Goal: Transaction & Acquisition: Purchase product/service

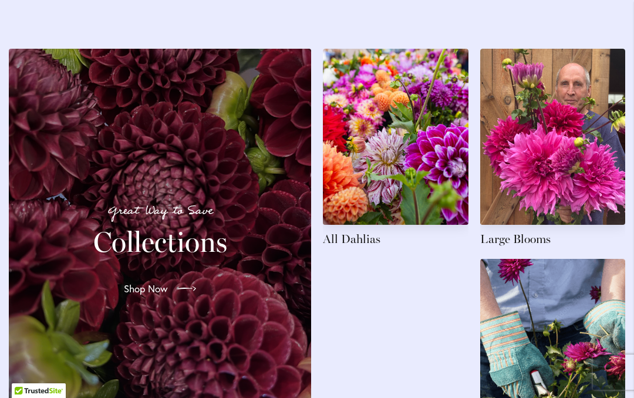
scroll to position [1732, 0]
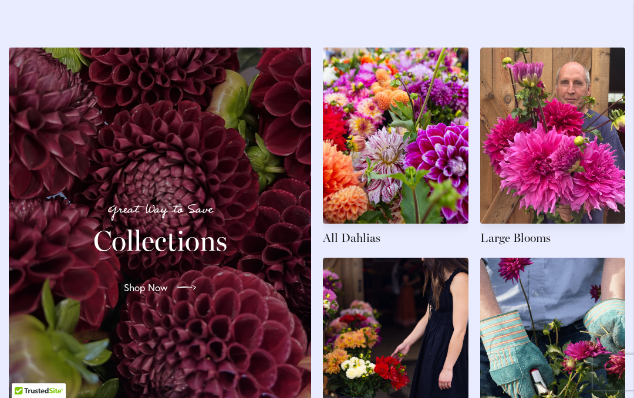
click at [417, 175] on link at bounding box center [395, 147] width 145 height 198
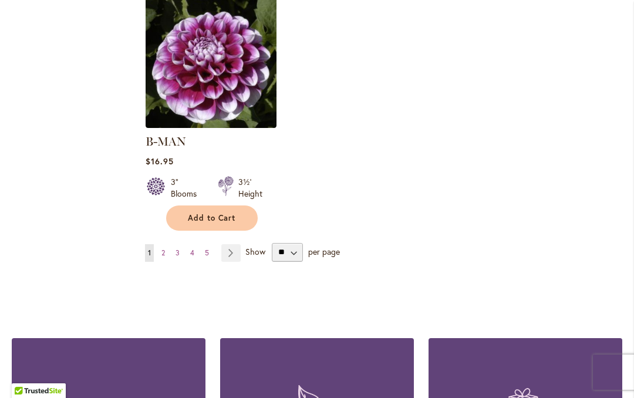
scroll to position [1617, 0]
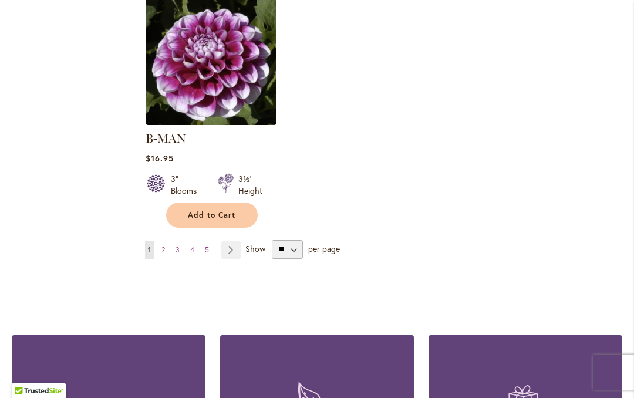
click at [168, 246] on link "Page 2" at bounding box center [162, 250] width 9 height 18
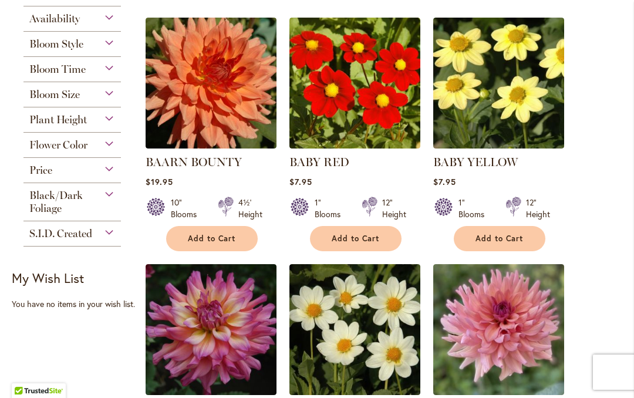
scroll to position [343, 0]
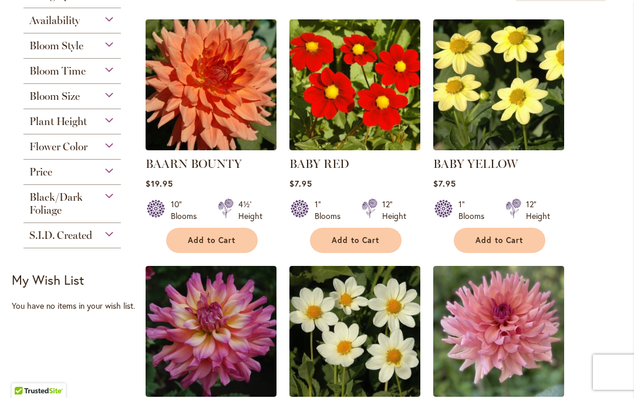
click at [106, 128] on div "Plant Height" at bounding box center [71, 118] width 97 height 19
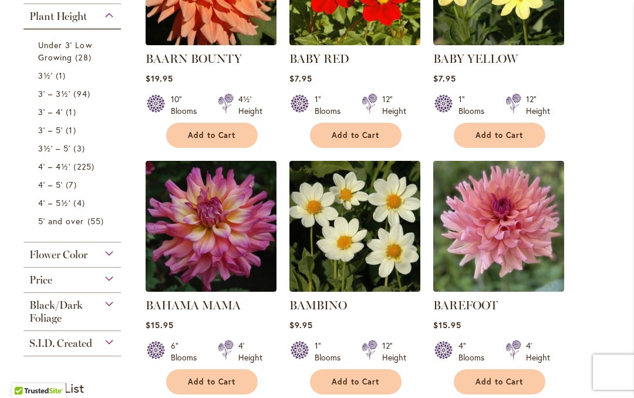
scroll to position [453, 0]
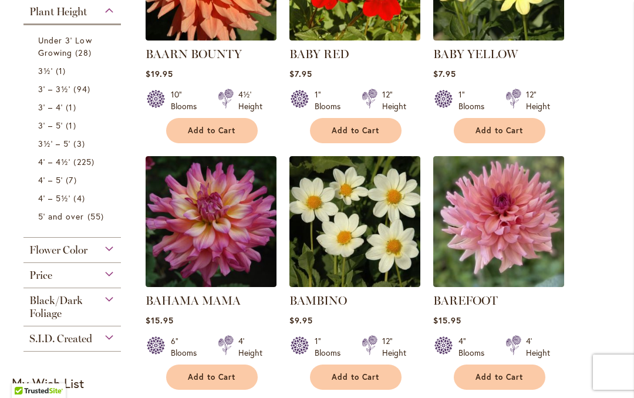
click at [43, 167] on span "4' – 4½'" at bounding box center [54, 161] width 32 height 11
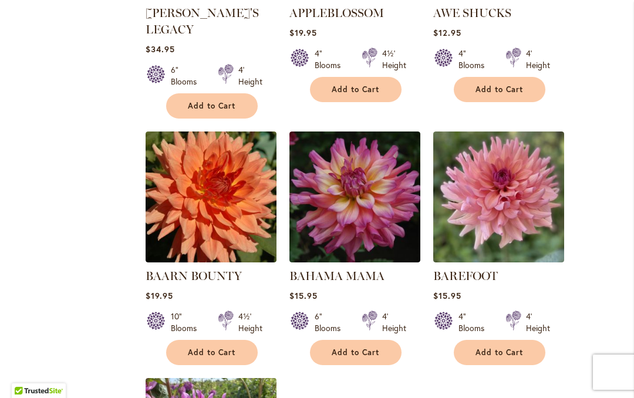
scroll to position [1198, 0]
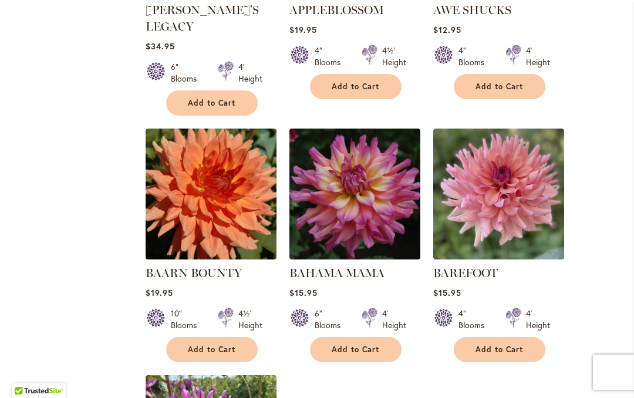
click at [373, 232] on img at bounding box center [354, 193] width 131 height 131
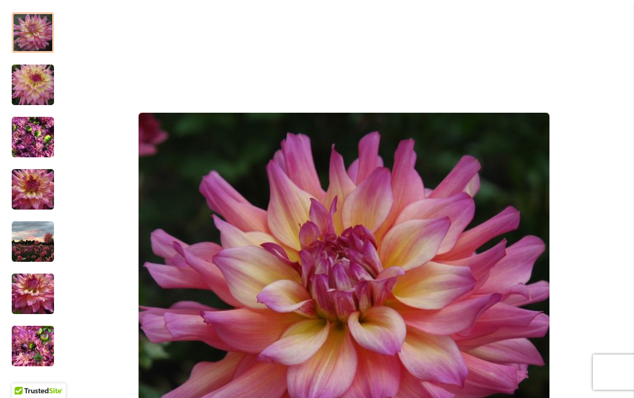
scroll to position [232, 0]
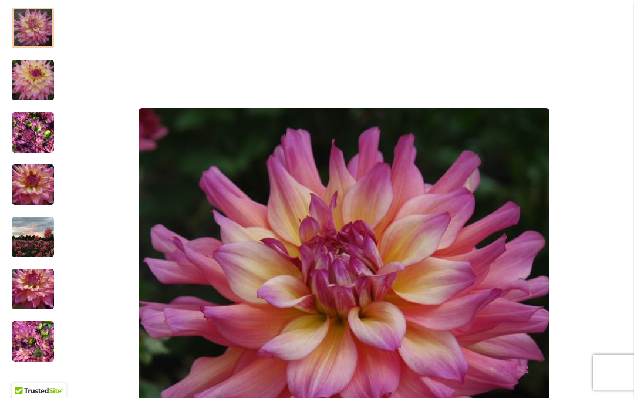
click at [28, 88] on img "Bahama Mama" at bounding box center [33, 80] width 84 height 56
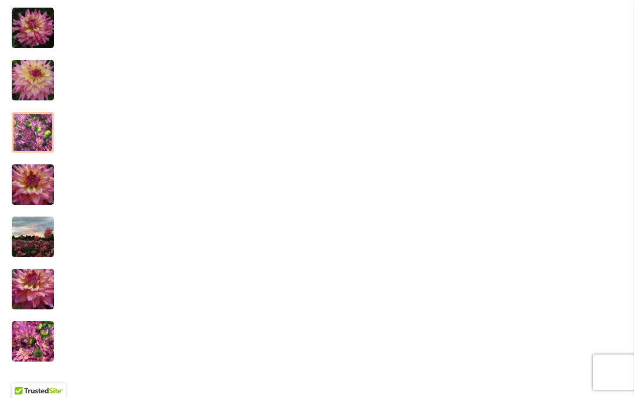
click at [31, 148] on img "Bahama Mama" at bounding box center [33, 132] width 42 height 56
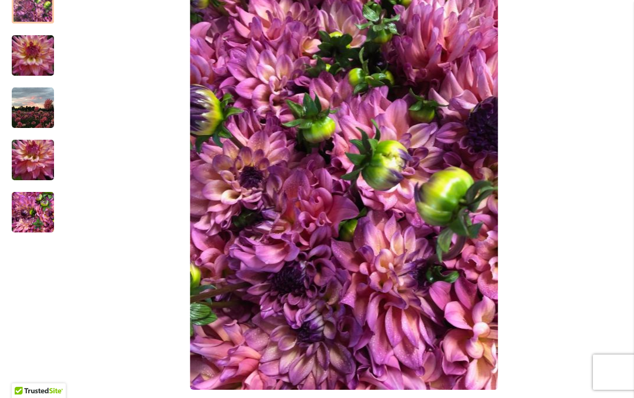
scroll to position [369, 0]
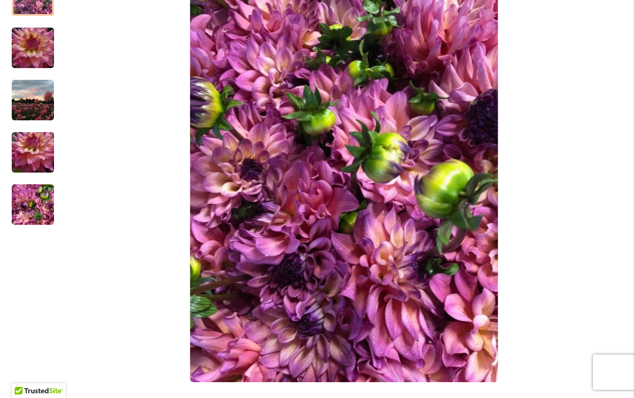
click at [32, 111] on img "Bahama Mama" at bounding box center [33, 100] width 42 height 42
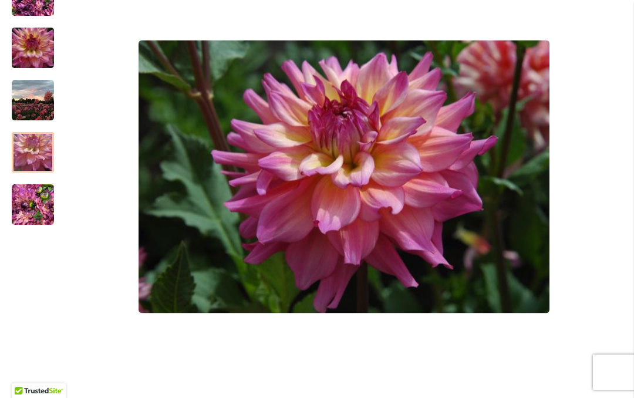
click at [31, 164] on img "Bahama Mama" at bounding box center [33, 152] width 84 height 56
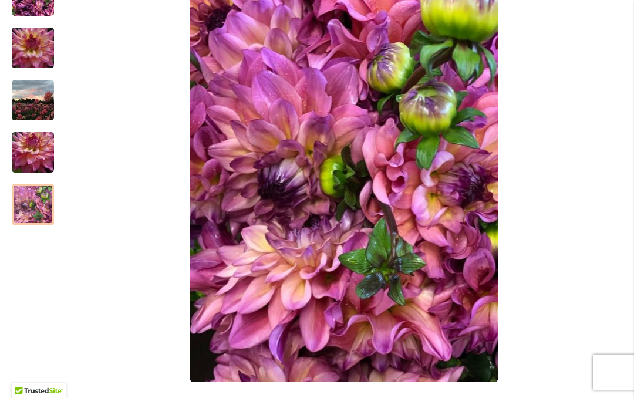
click at [28, 209] on img "Bahama Mama" at bounding box center [33, 205] width 42 height 56
click at [28, 214] on div at bounding box center [33, 204] width 42 height 40
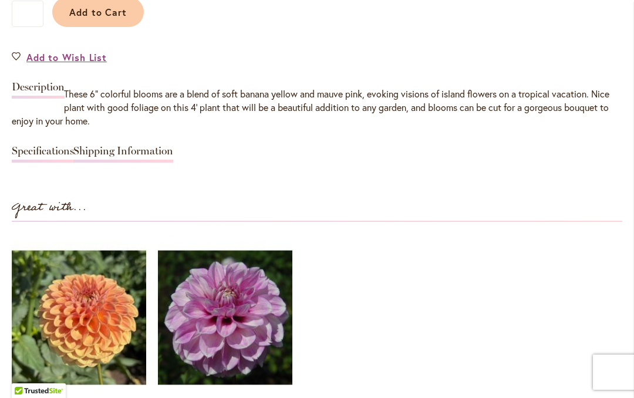
scroll to position [1027, 0]
